Goal: Task Accomplishment & Management: Manage account settings

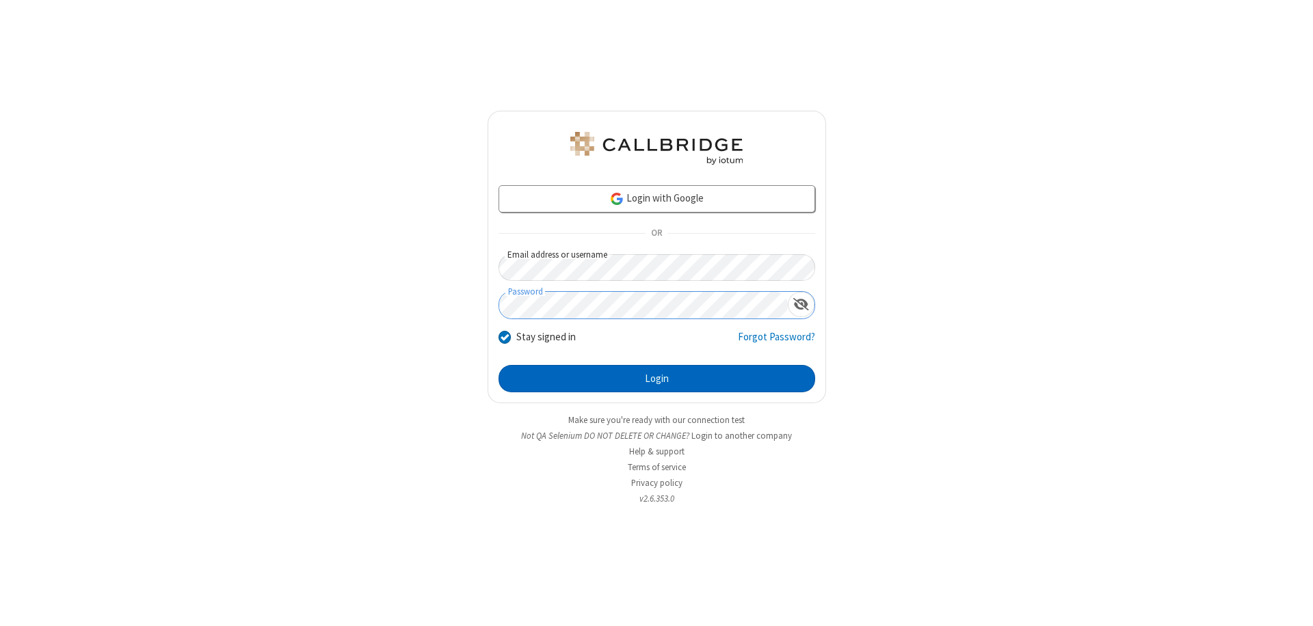
click at [656, 379] on button "Login" at bounding box center [656, 378] width 317 height 27
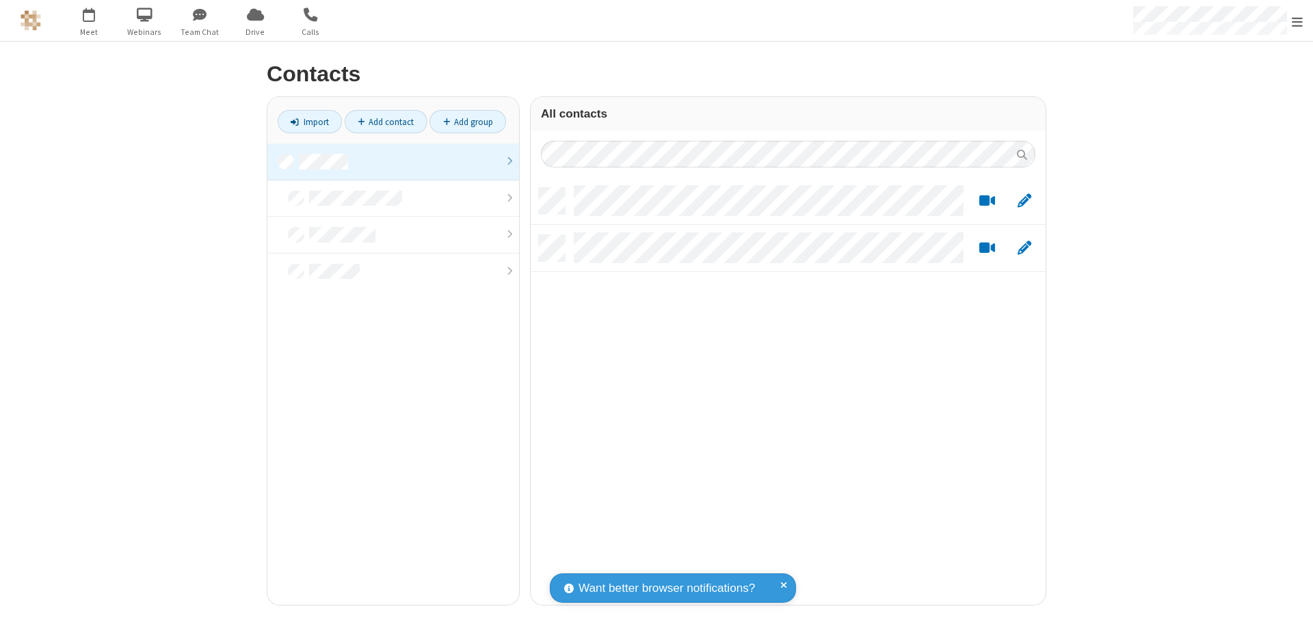
click at [393, 161] on link at bounding box center [393, 162] width 252 height 37
click at [310, 122] on link "Import" at bounding box center [310, 121] width 64 height 23
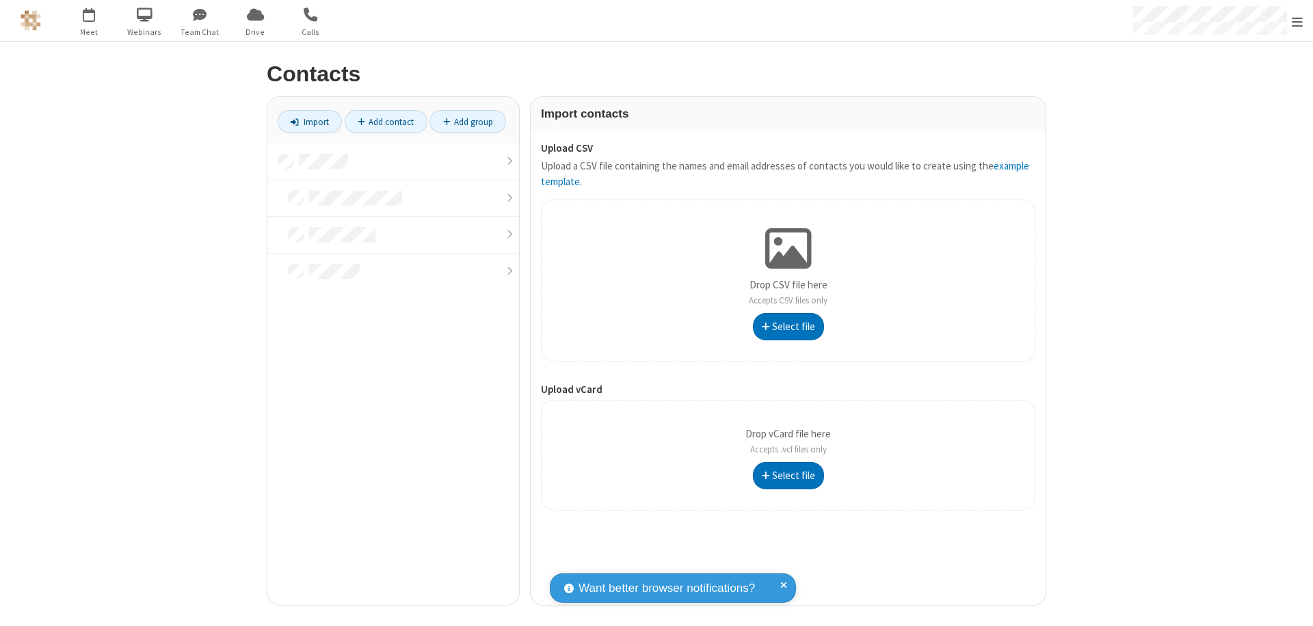
type input "C:\fakepath\excel_file.xlsx"
